Goal: Information Seeking & Learning: Learn about a topic

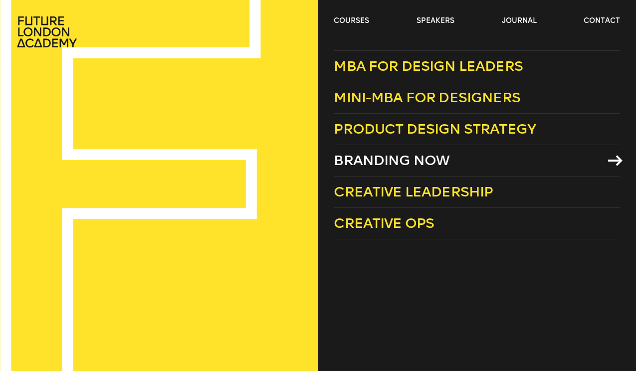
click at [361, 168] on span "Branding Now" at bounding box center [392, 160] width 116 height 16
click at [409, 161] on span "Branding Now" at bounding box center [391, 160] width 116 height 16
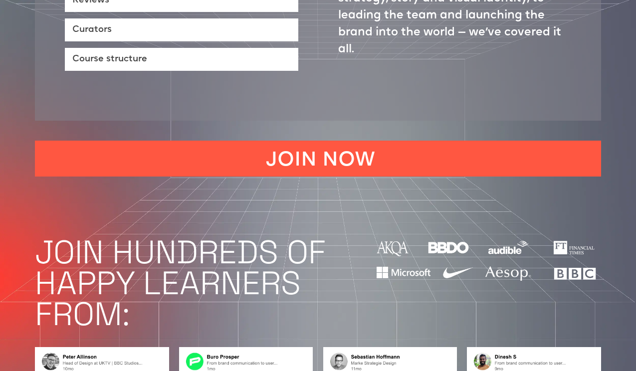
scroll to position [685, 0]
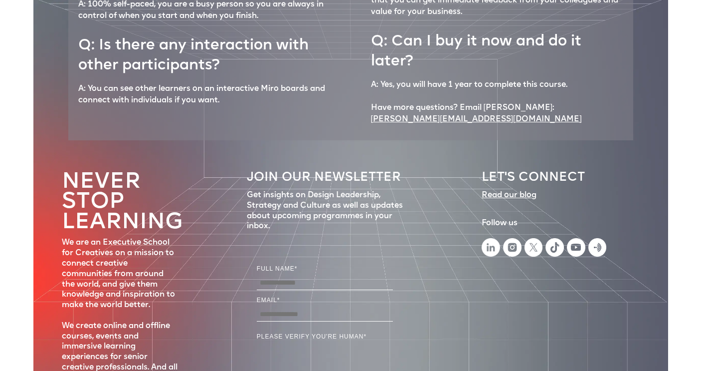
scroll to position [4491, 0]
